Goal: Check status: Check status

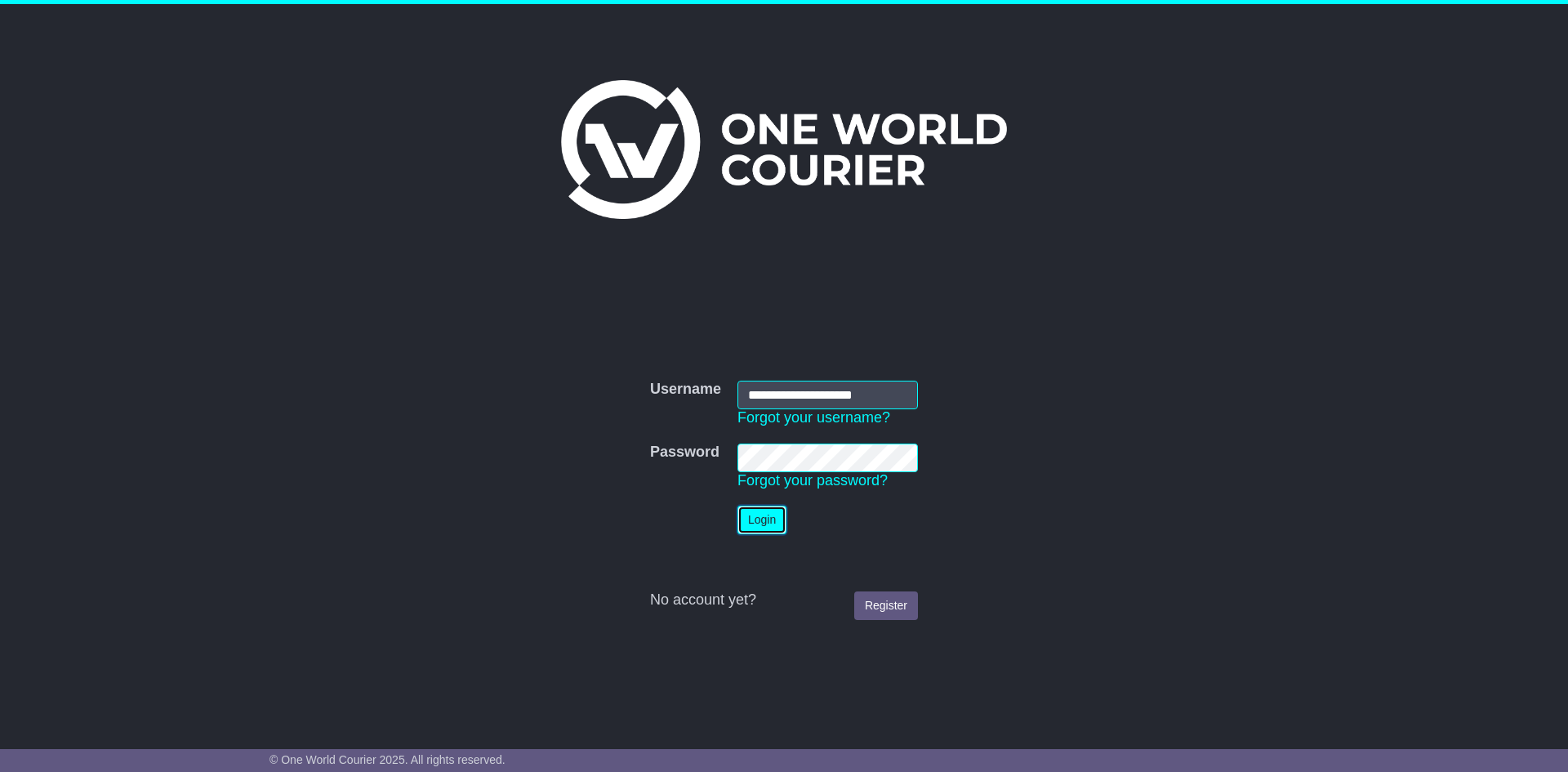
click at [763, 516] on button "Login" at bounding box center [762, 520] width 49 height 28
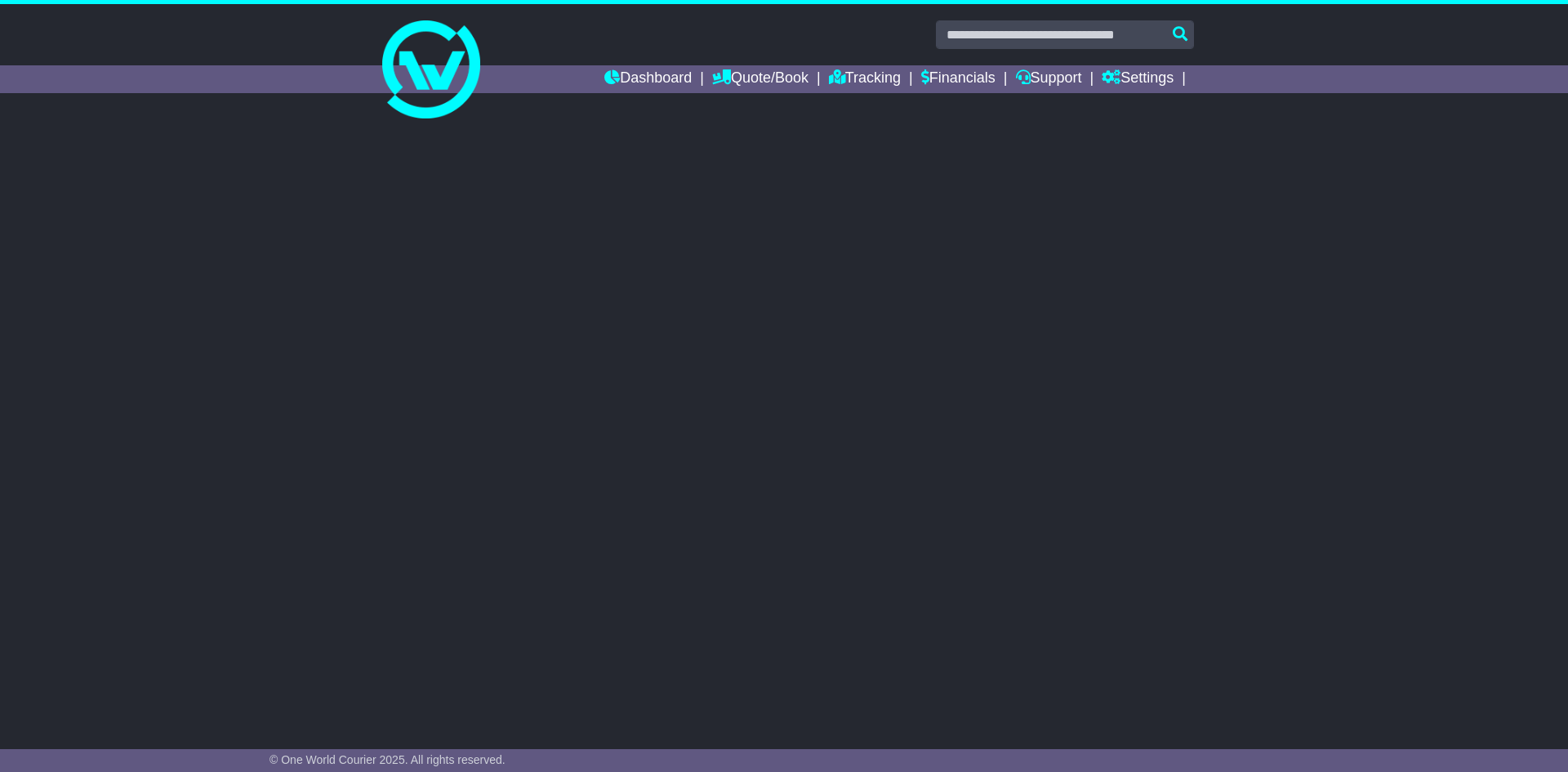
select select "**"
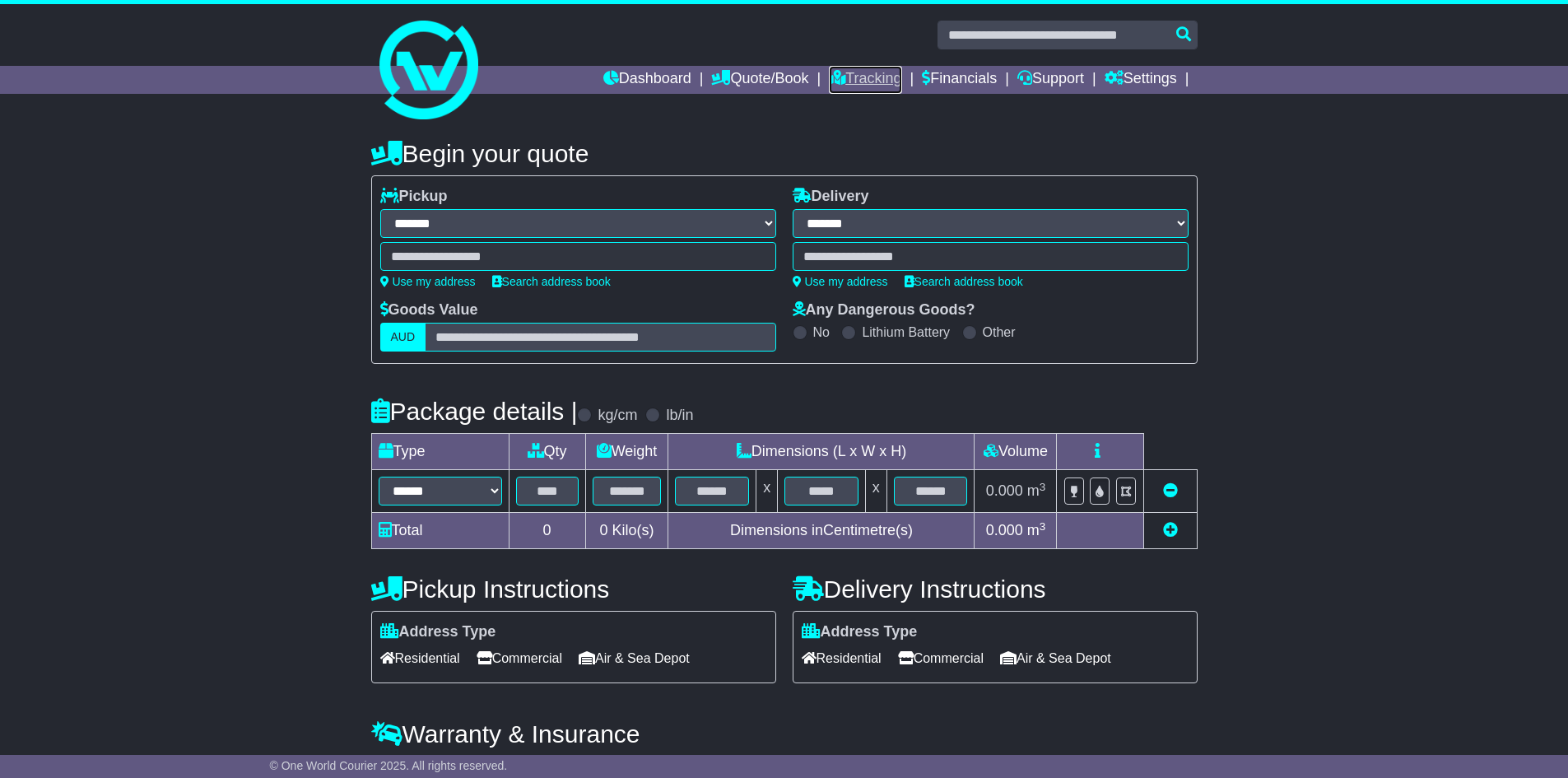
click at [869, 72] on link "Tracking" at bounding box center [865, 79] width 73 height 28
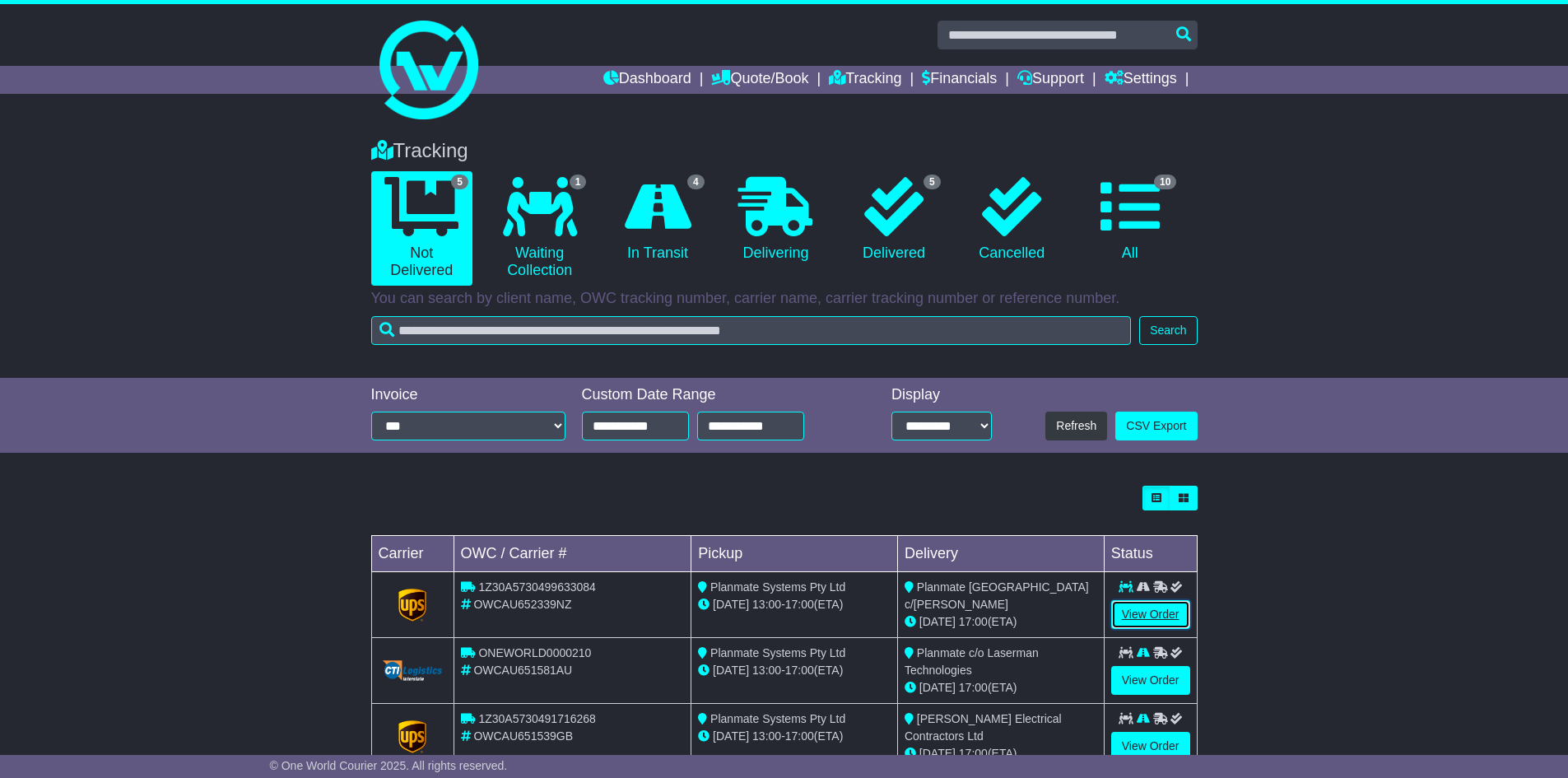
click at [1141, 607] on link "View Order" at bounding box center [1150, 615] width 79 height 29
